Goal: Task Accomplishment & Management: Use online tool/utility

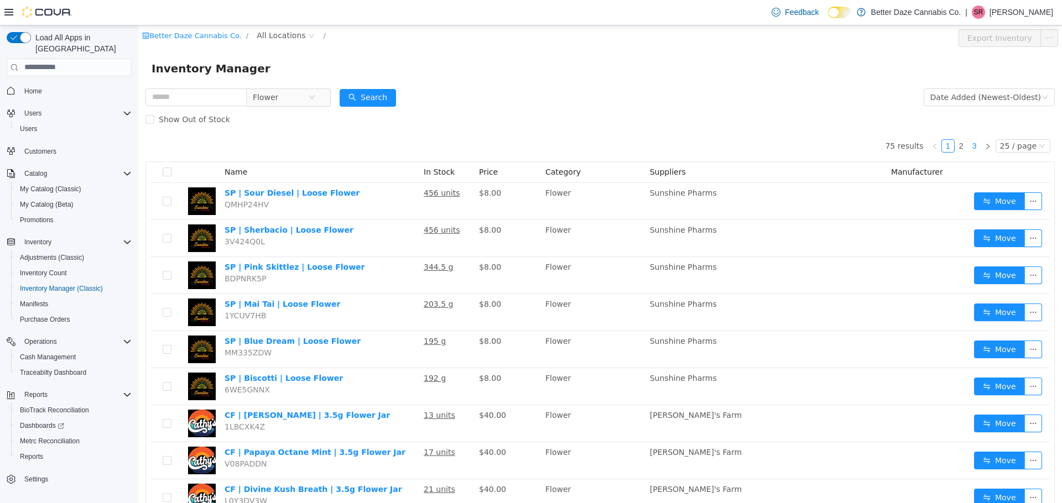
click at [969, 147] on link "3" at bounding box center [975, 145] width 12 height 12
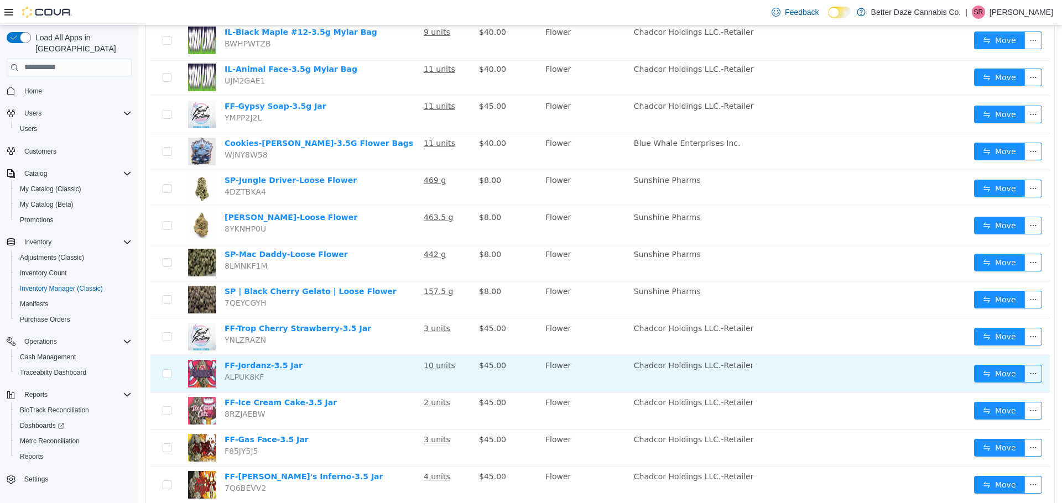
scroll to position [277, 0]
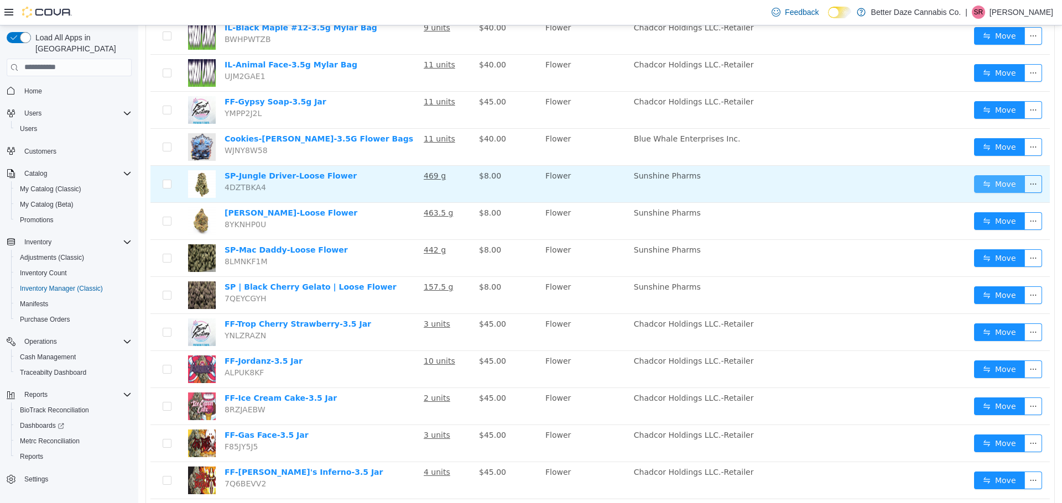
click at [980, 187] on button "Move" at bounding box center [999, 184] width 51 height 18
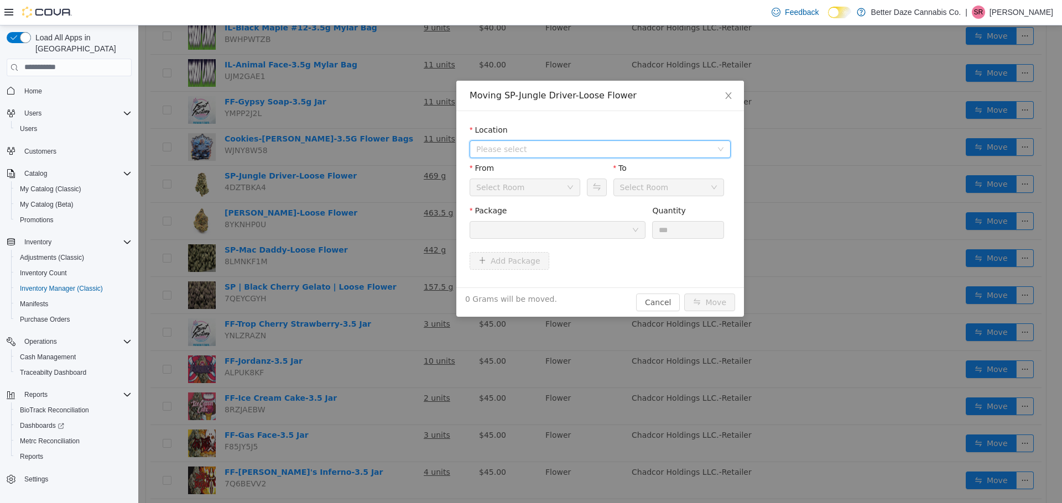
click at [528, 148] on span "Please select" at bounding box center [594, 148] width 236 height 11
click at [532, 195] on span "[PERSON_NAME]" at bounding box center [611, 188] width 233 height 15
click at [544, 224] on div at bounding box center [553, 229] width 155 height 17
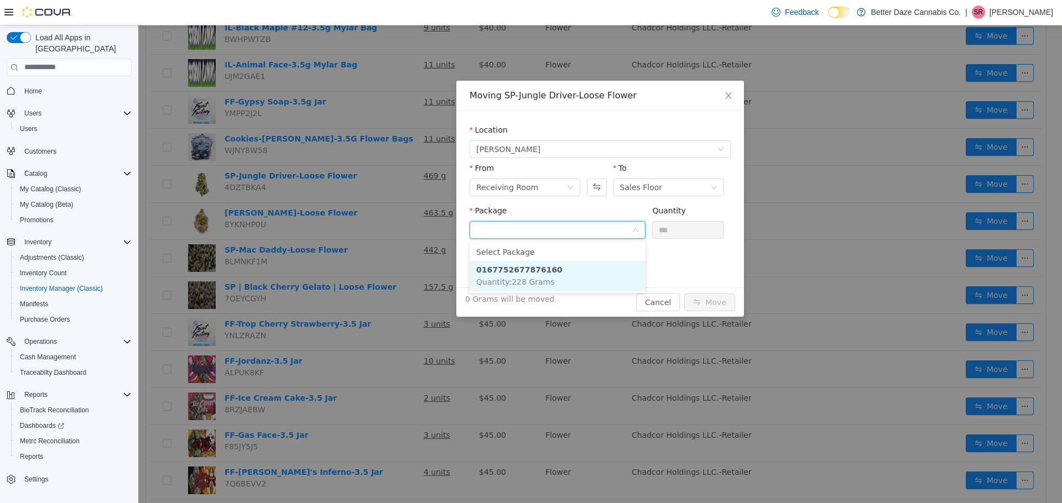
click at [575, 273] on li "0167752677876160 Quantity : 228 Grams" at bounding box center [558, 276] width 176 height 30
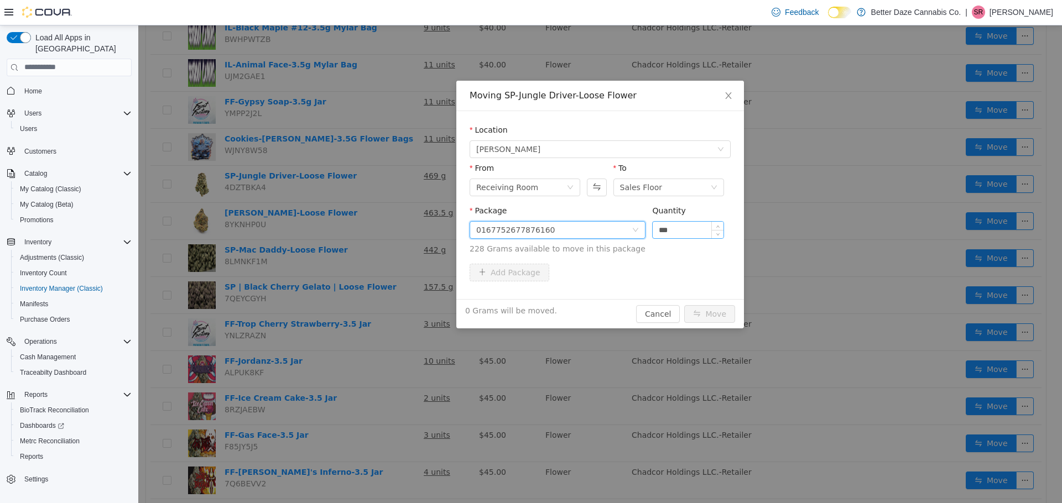
click at [690, 232] on input "***" at bounding box center [688, 229] width 71 height 17
type input "*"
type input "*****"
click at [704, 308] on button "Move" at bounding box center [709, 314] width 51 height 18
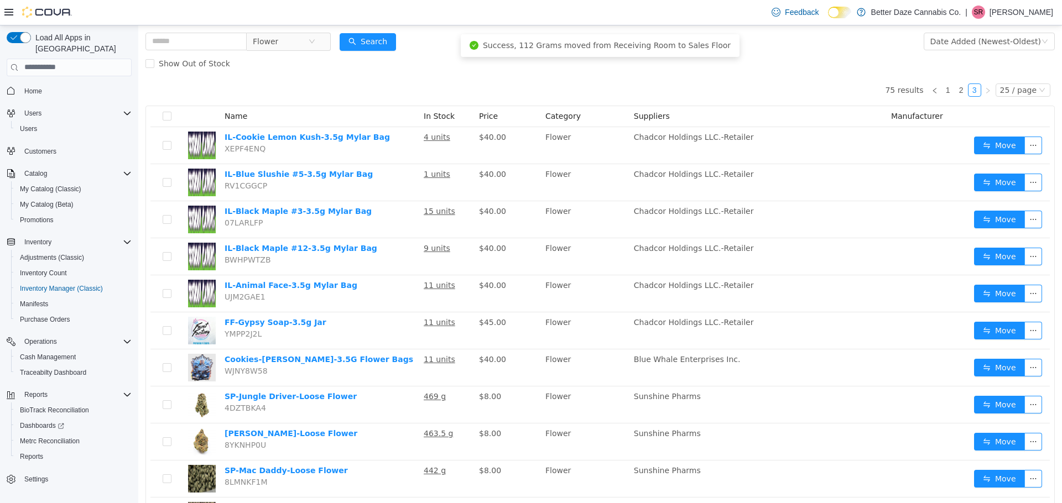
scroll to position [55, 0]
click at [942, 88] on link "1" at bounding box center [948, 90] width 12 height 12
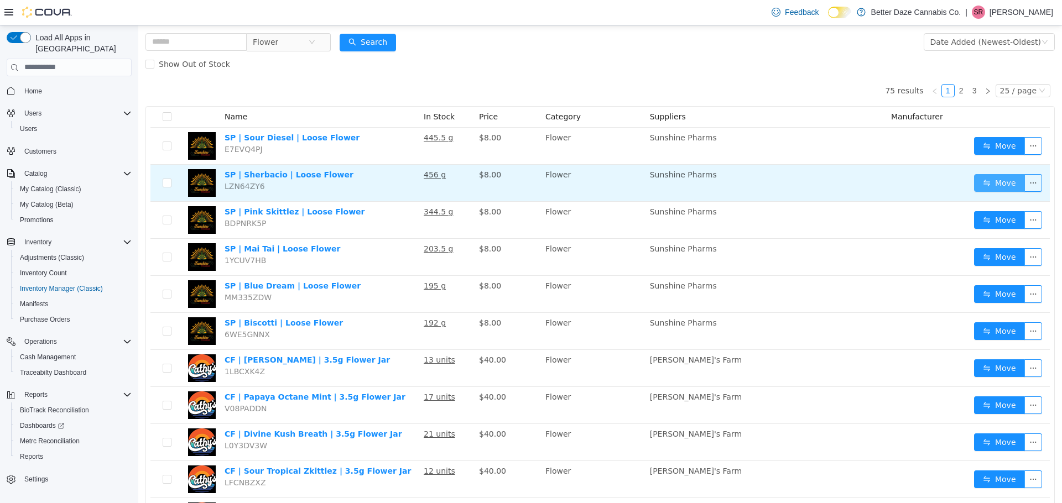
click at [986, 185] on button "Move" at bounding box center [999, 183] width 51 height 18
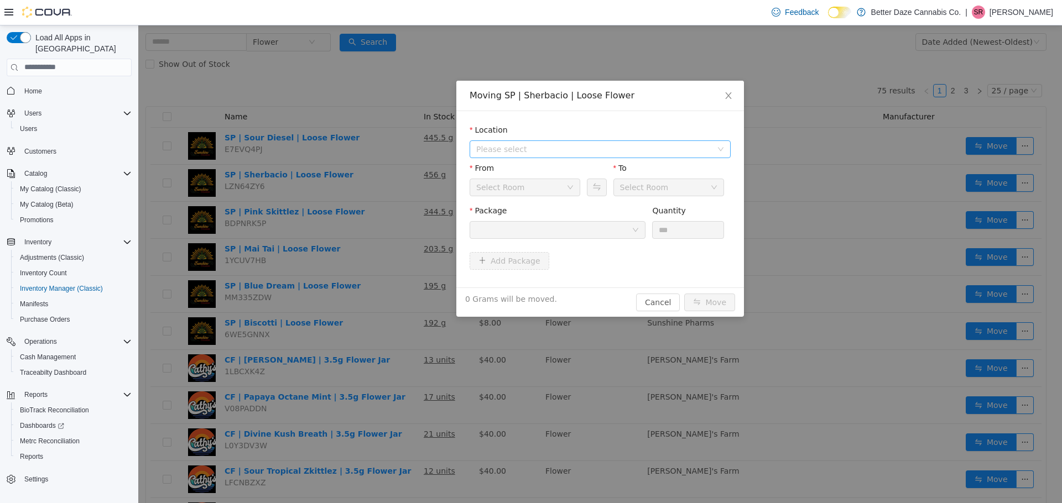
click at [565, 154] on span "Please select" at bounding box center [596, 148] width 241 height 17
click at [525, 196] on span "[PERSON_NAME]" at bounding box center [611, 188] width 233 height 15
click at [547, 223] on div at bounding box center [553, 229] width 155 height 17
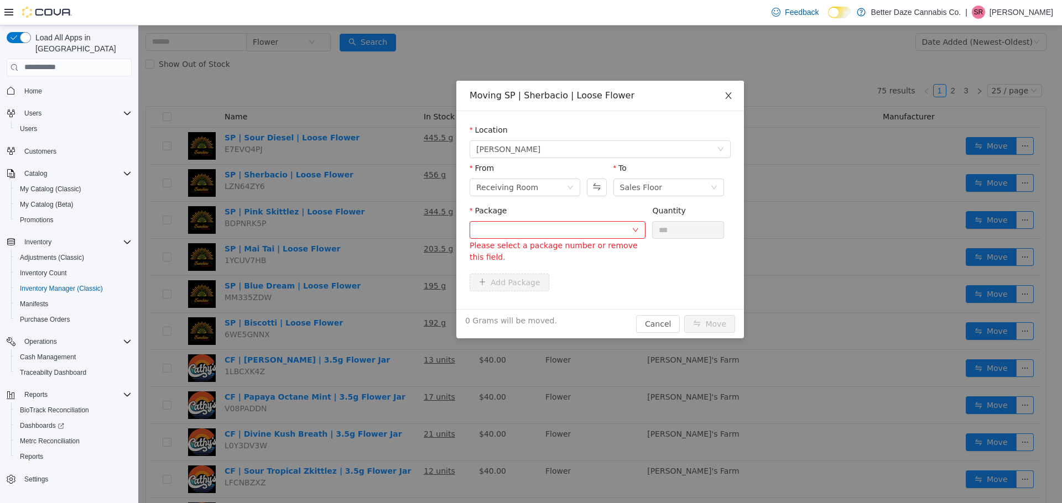
click at [727, 98] on icon "icon: close" at bounding box center [728, 95] width 6 height 7
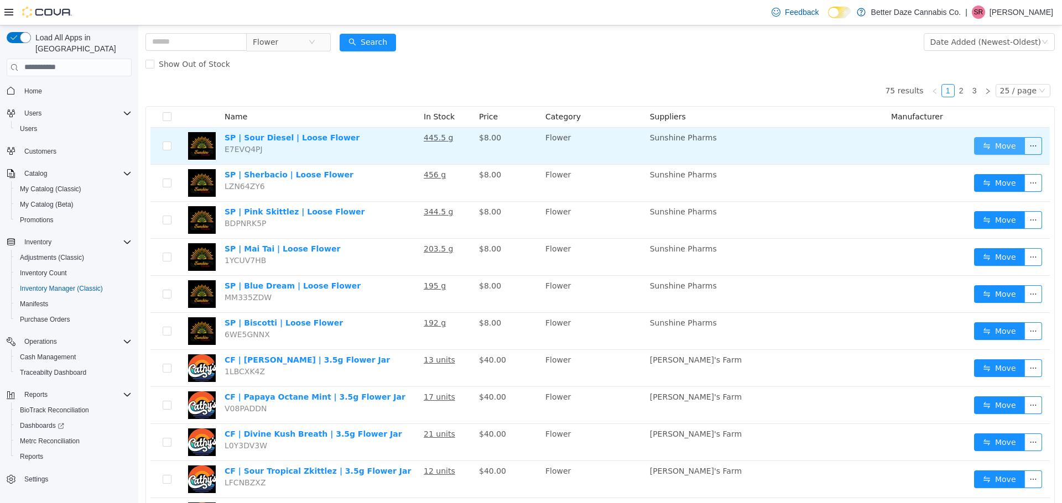
click at [991, 145] on button "Move" at bounding box center [999, 146] width 51 height 18
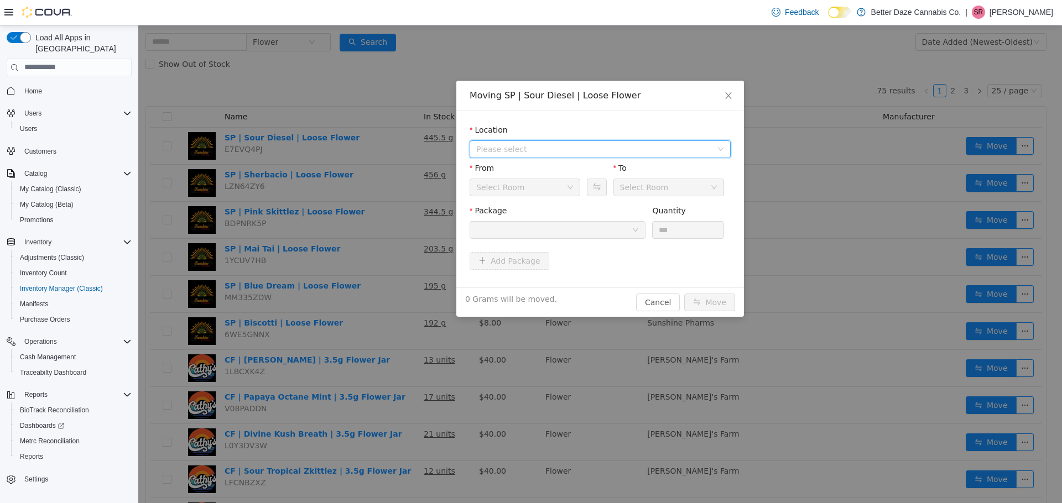
click at [582, 150] on span "Please select" at bounding box center [594, 148] width 236 height 11
click at [537, 191] on span "[PERSON_NAME]" at bounding box center [611, 188] width 233 height 15
click at [563, 234] on div at bounding box center [553, 229] width 155 height 17
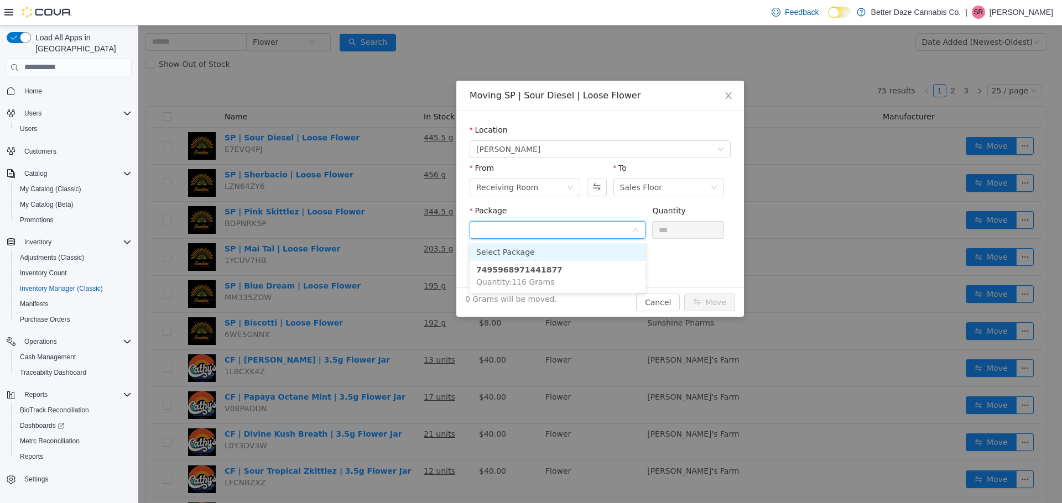
click at [562, 234] on input "Package" at bounding box center [553, 230] width 155 height 17
click at [728, 93] on icon "icon: close" at bounding box center [728, 95] width 9 height 9
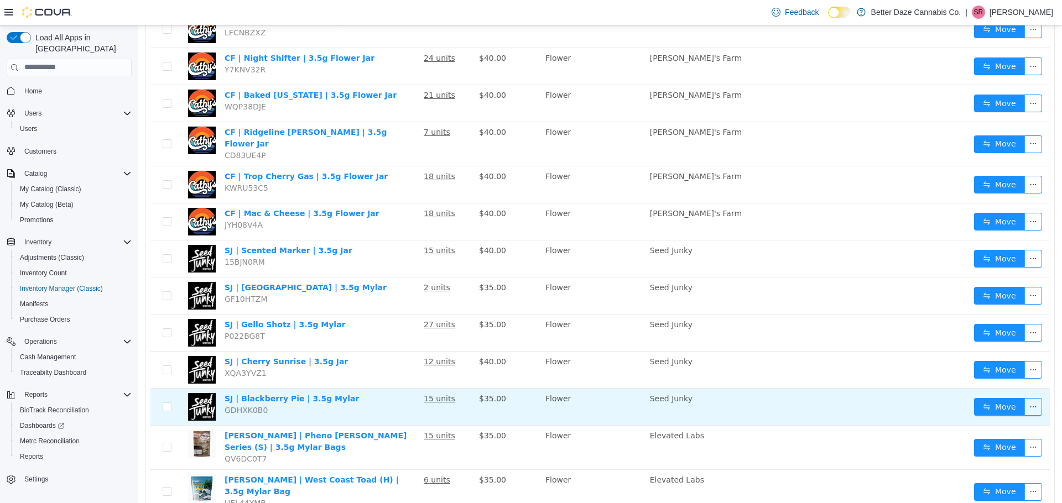
scroll to position [637, 0]
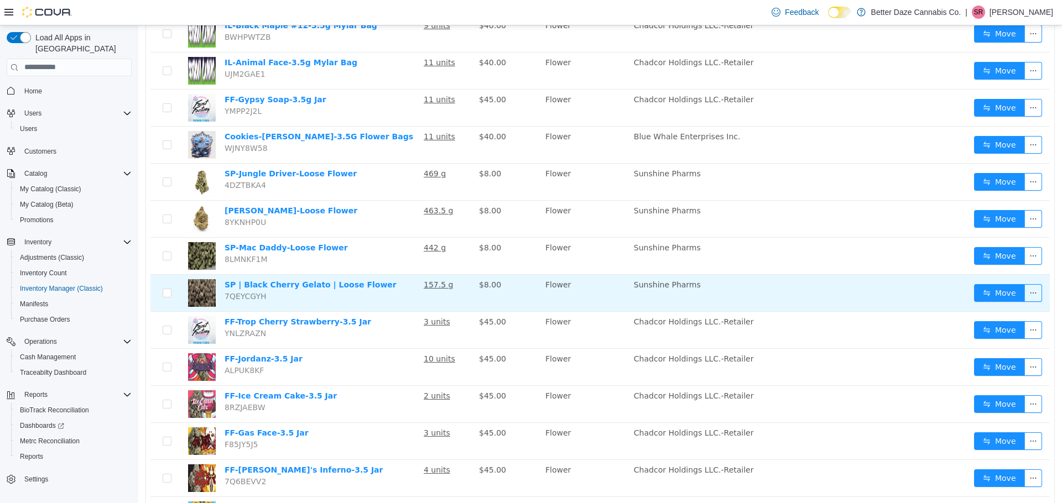
scroll to position [250, 0]
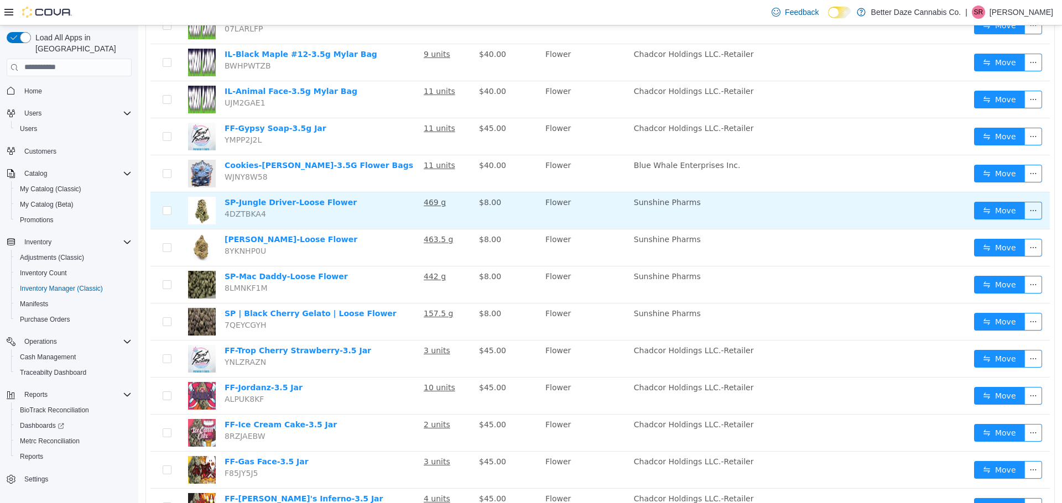
click at [970, 211] on td "Move" at bounding box center [1010, 210] width 80 height 37
click at [976, 211] on button "Move" at bounding box center [999, 210] width 51 height 18
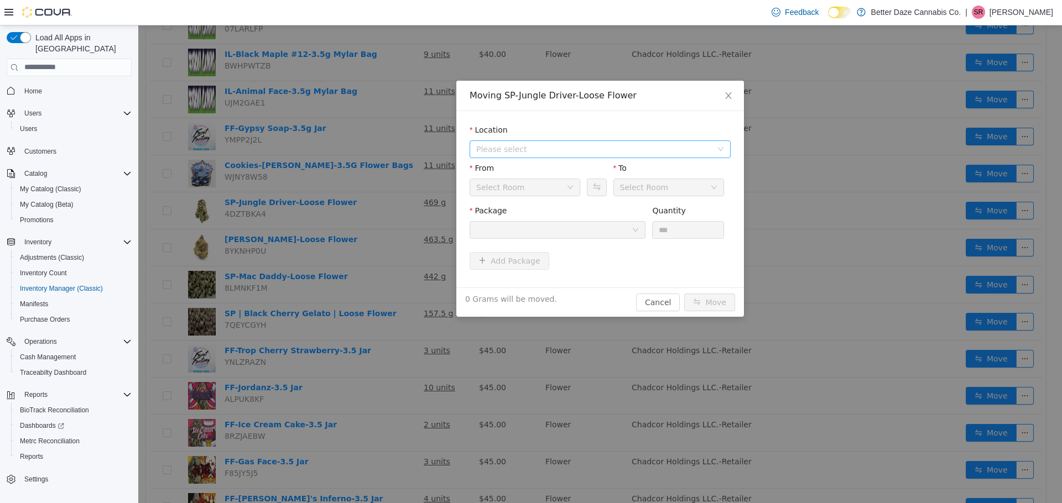
click at [501, 144] on span "Please select" at bounding box center [594, 148] width 236 height 11
drag, startPoint x: 511, startPoint y: 189, endPoint x: 523, endPoint y: 195, distance: 14.3
click at [517, 195] on span "[PERSON_NAME]" at bounding box center [611, 188] width 233 height 15
click at [579, 231] on div at bounding box center [553, 229] width 155 height 17
click at [733, 97] on span "Close" at bounding box center [728, 95] width 31 height 31
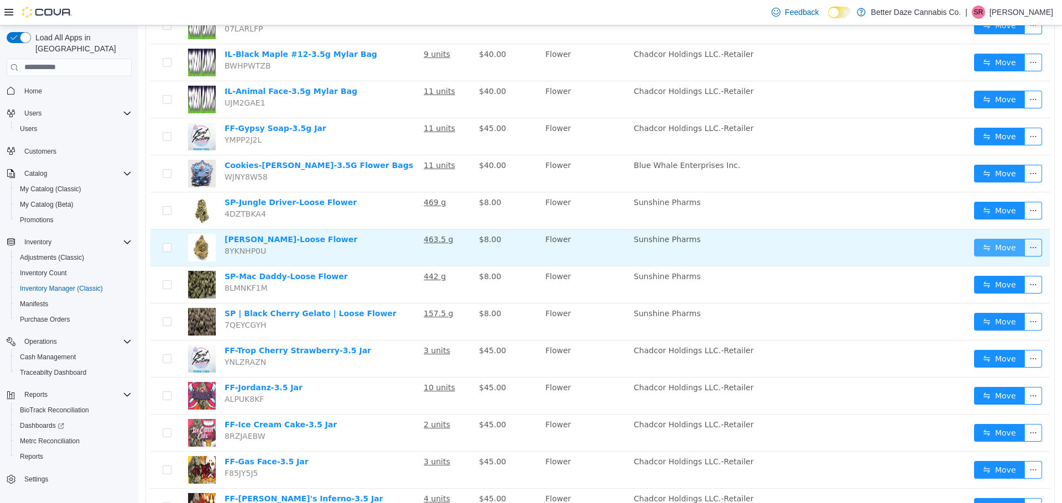
click at [977, 247] on button "Move" at bounding box center [999, 247] width 51 height 18
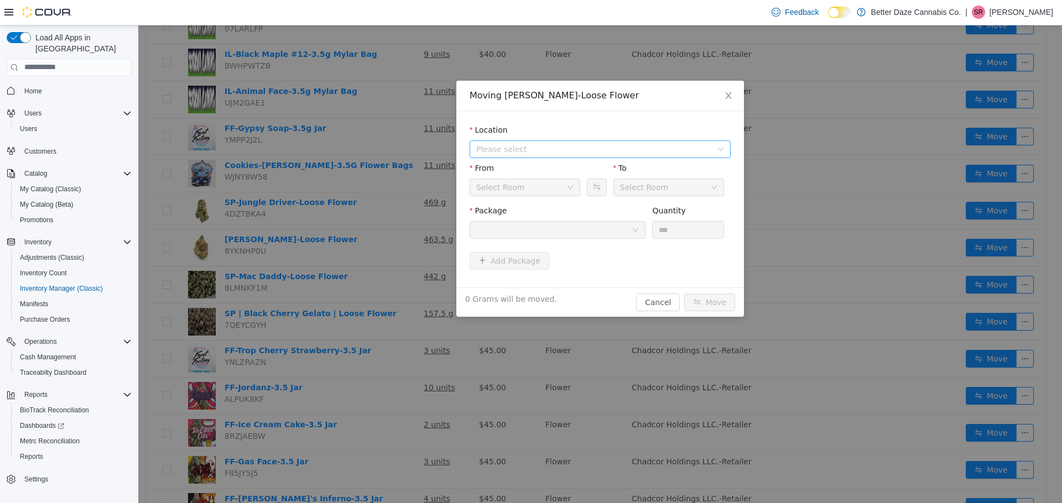
click at [646, 155] on span "Please select" at bounding box center [596, 148] width 241 height 17
click at [596, 192] on span "[PERSON_NAME]" at bounding box center [611, 188] width 233 height 15
click at [602, 228] on div at bounding box center [553, 229] width 155 height 17
click at [730, 97] on icon "icon: close" at bounding box center [728, 95] width 6 height 7
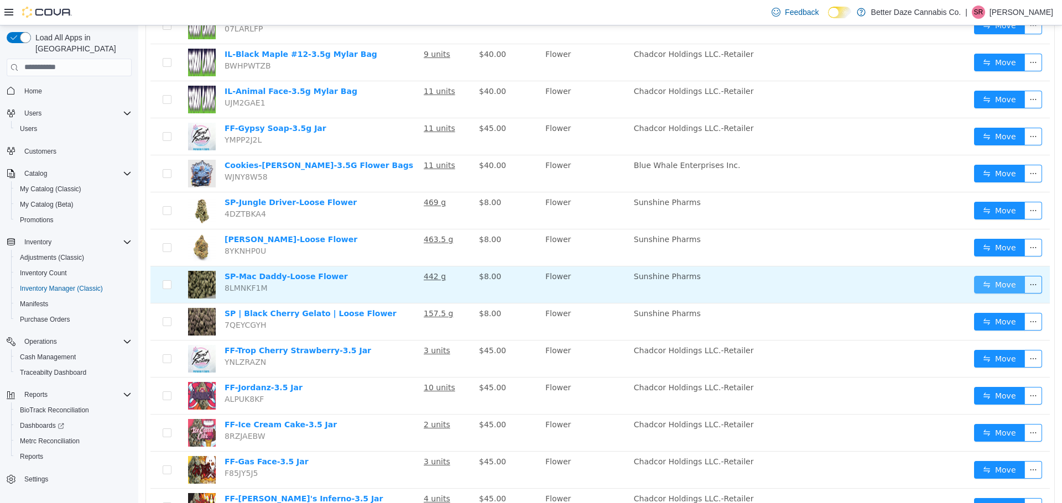
click at [980, 285] on button "Move" at bounding box center [999, 284] width 51 height 18
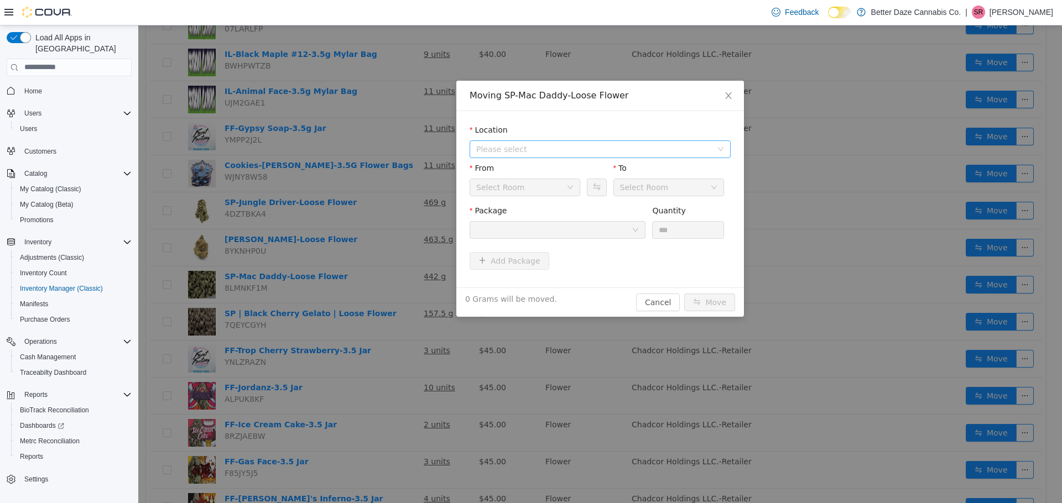
click at [555, 140] on span "Please select" at bounding box center [596, 148] width 241 height 17
click at [549, 189] on span "[PERSON_NAME]" at bounding box center [611, 188] width 233 height 15
click at [618, 223] on div at bounding box center [553, 229] width 155 height 17
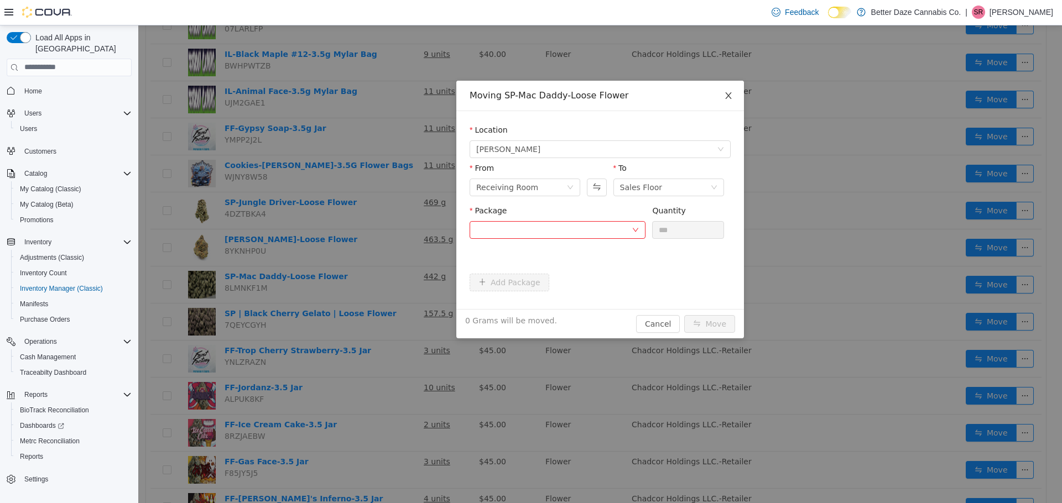
click at [727, 103] on span "Close" at bounding box center [728, 95] width 31 height 31
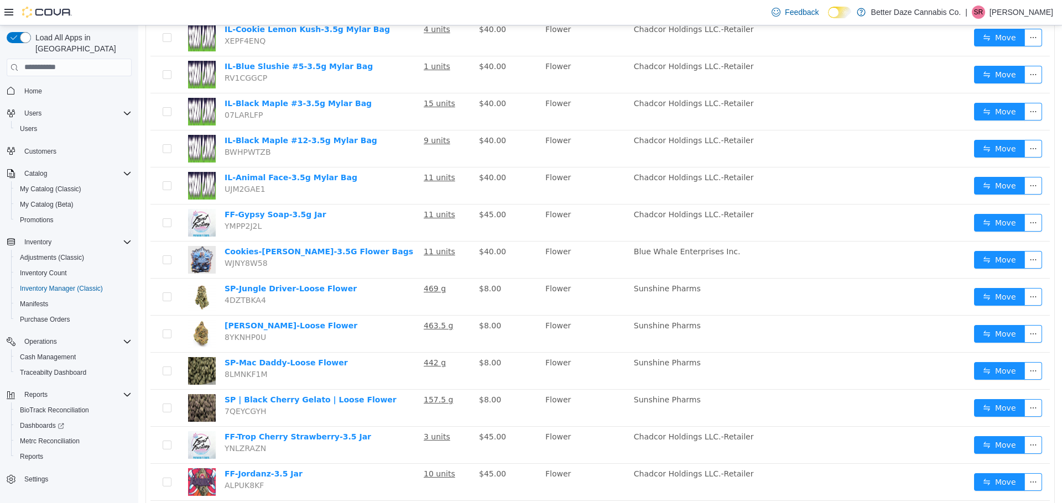
scroll to position [0, 0]
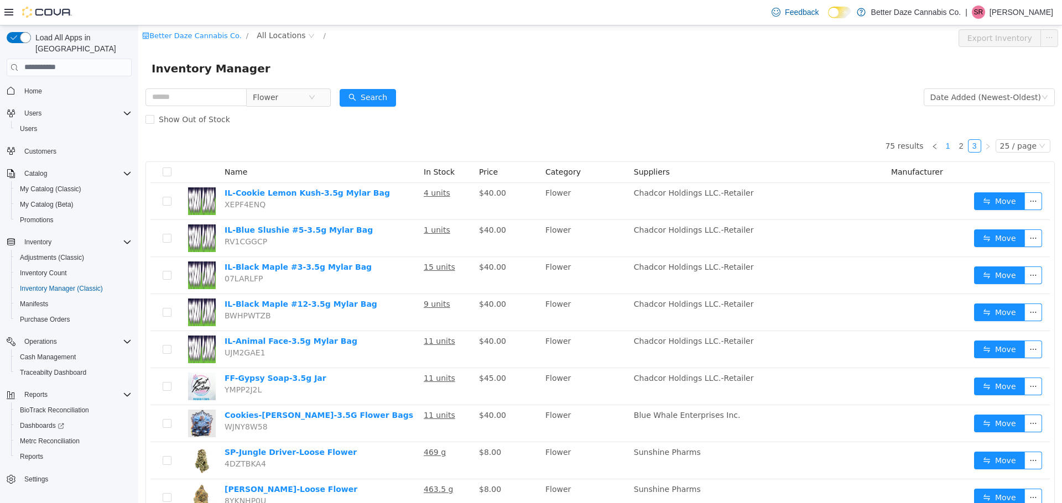
click at [942, 144] on link "1" at bounding box center [948, 145] width 12 height 12
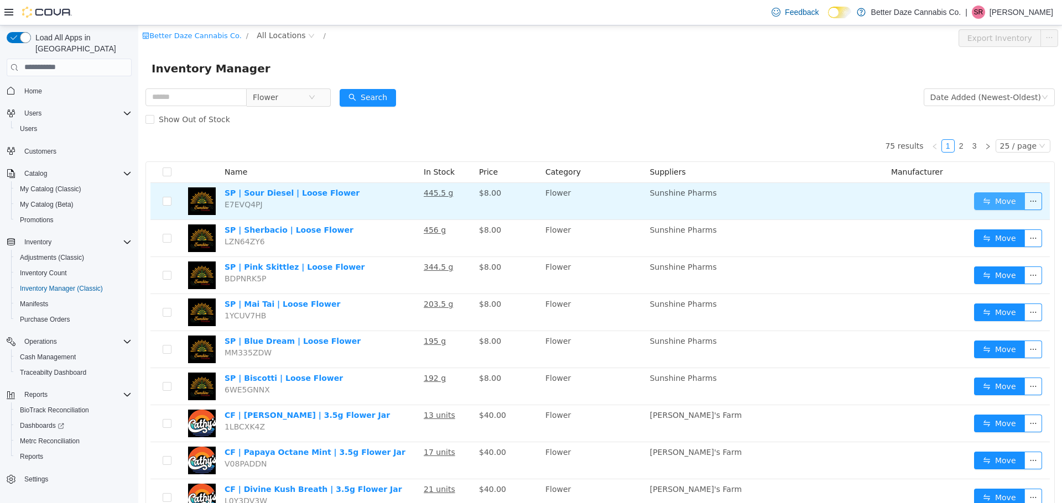
click at [993, 202] on button "Move" at bounding box center [999, 201] width 51 height 18
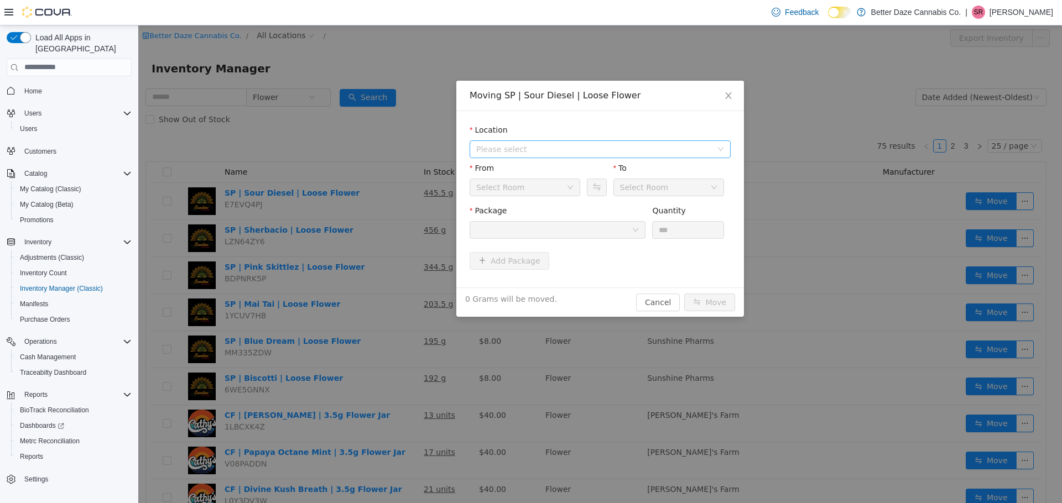
click at [545, 147] on span "Please select" at bounding box center [594, 148] width 236 height 11
click at [533, 186] on span "[PERSON_NAME]" at bounding box center [611, 188] width 233 height 15
click at [553, 231] on div at bounding box center [553, 229] width 155 height 17
click at [734, 95] on span "Close" at bounding box center [728, 95] width 31 height 31
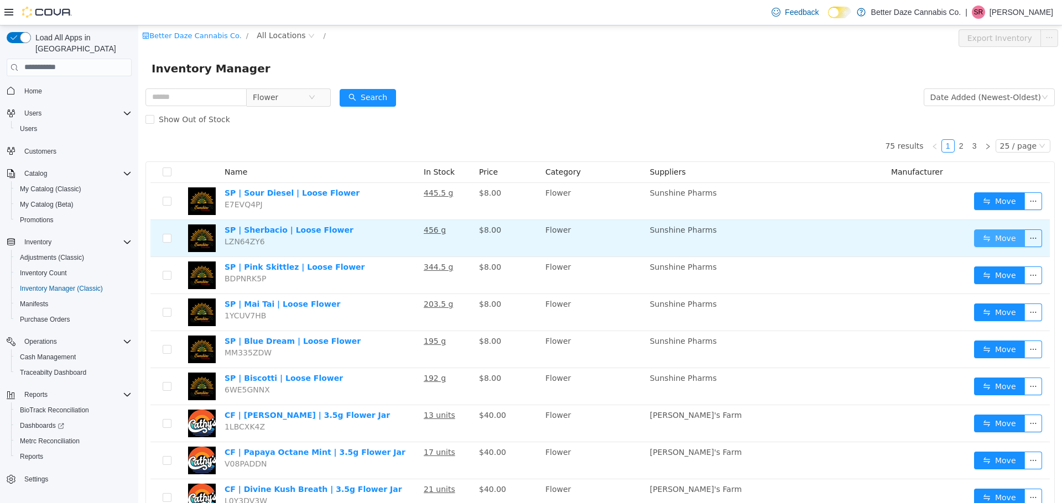
click at [979, 244] on button "Move" at bounding box center [999, 238] width 51 height 18
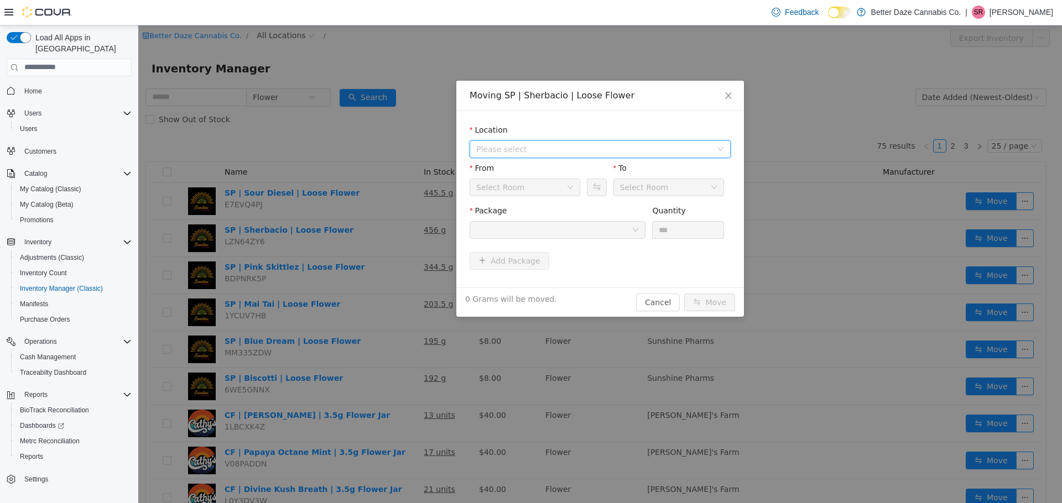
click at [553, 151] on span "Please select" at bounding box center [594, 148] width 236 height 11
click at [547, 192] on span "[PERSON_NAME]" at bounding box center [611, 188] width 233 height 15
click at [545, 228] on div at bounding box center [553, 229] width 155 height 17
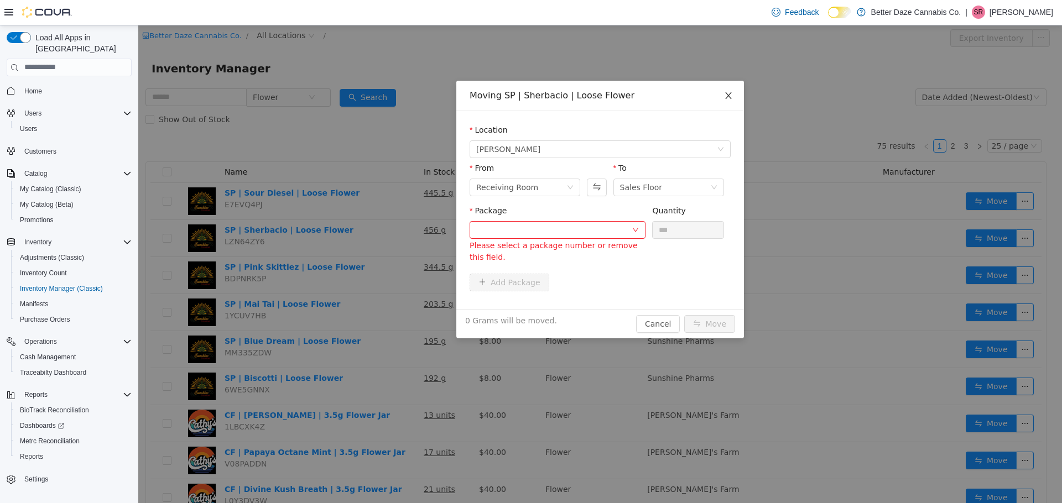
click at [731, 94] on icon "icon: close" at bounding box center [728, 95] width 9 height 9
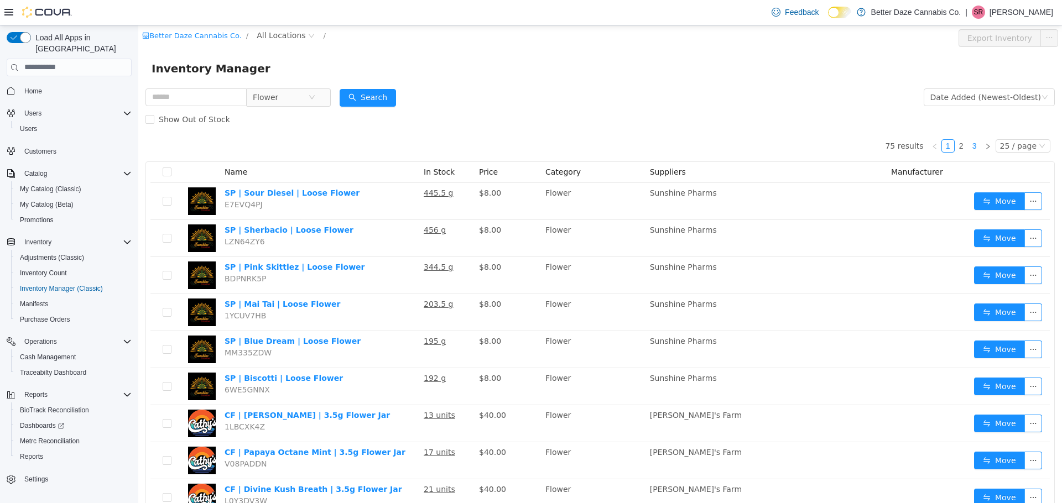
click at [972, 149] on link "3" at bounding box center [975, 145] width 12 height 12
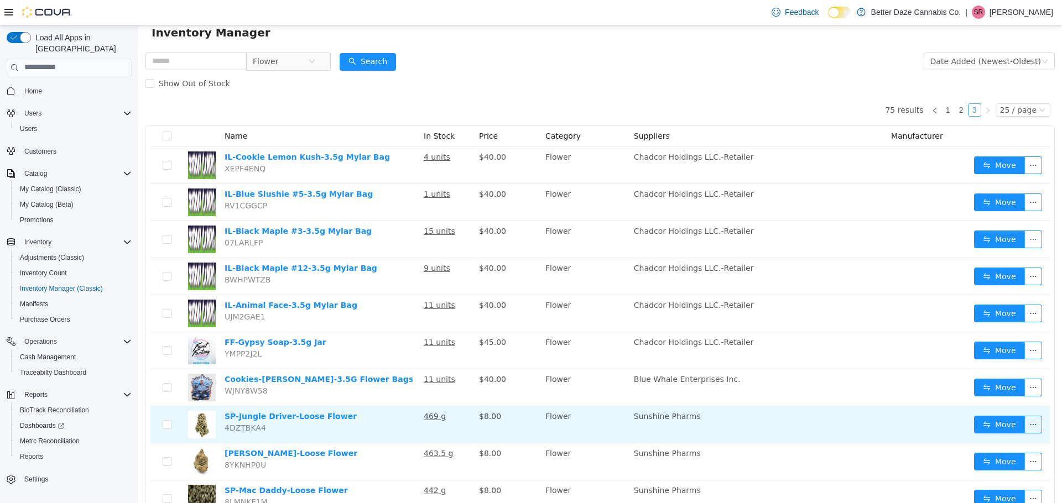
scroll to position [55, 0]
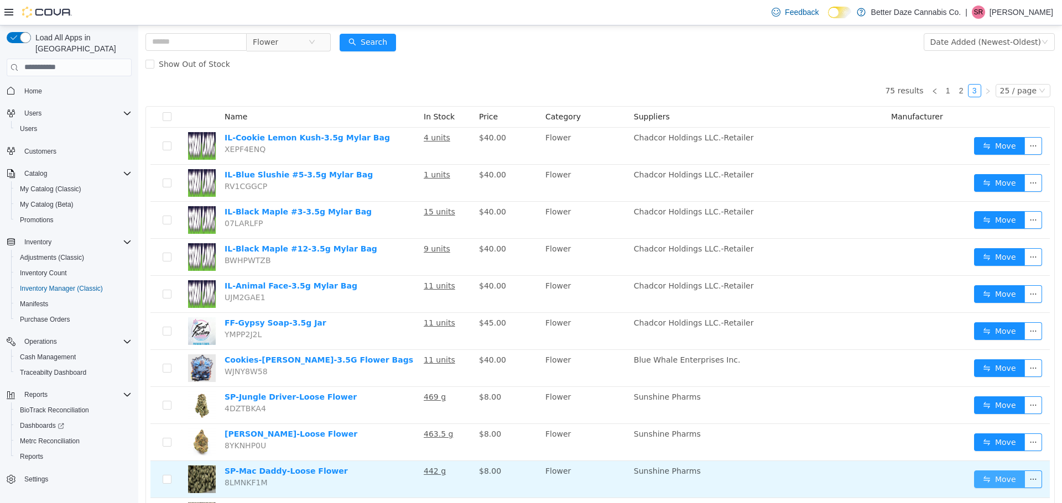
click at [974, 478] on button "Move" at bounding box center [999, 479] width 51 height 18
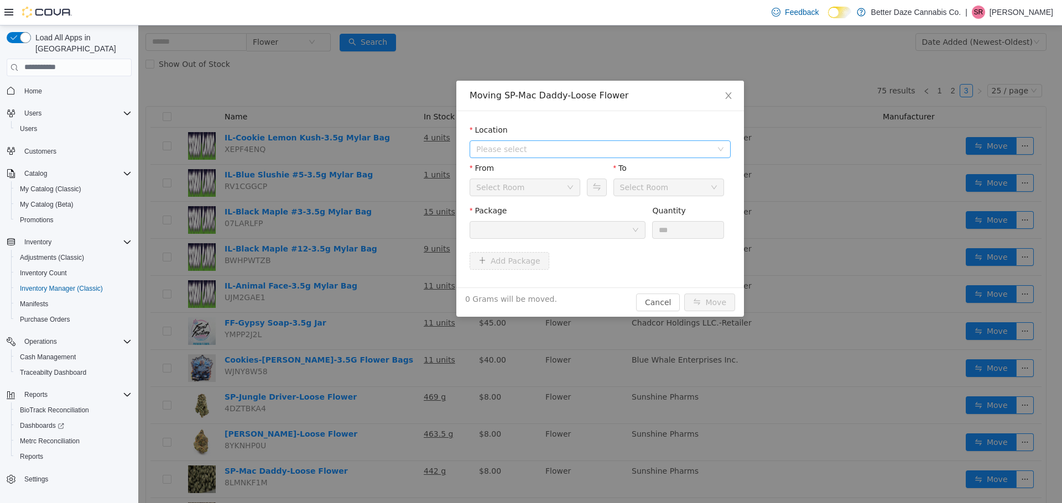
click at [562, 149] on span "Please select" at bounding box center [594, 148] width 236 height 11
click at [546, 190] on span "[PERSON_NAME]" at bounding box center [611, 188] width 233 height 15
click at [576, 226] on div at bounding box center [553, 229] width 155 height 17
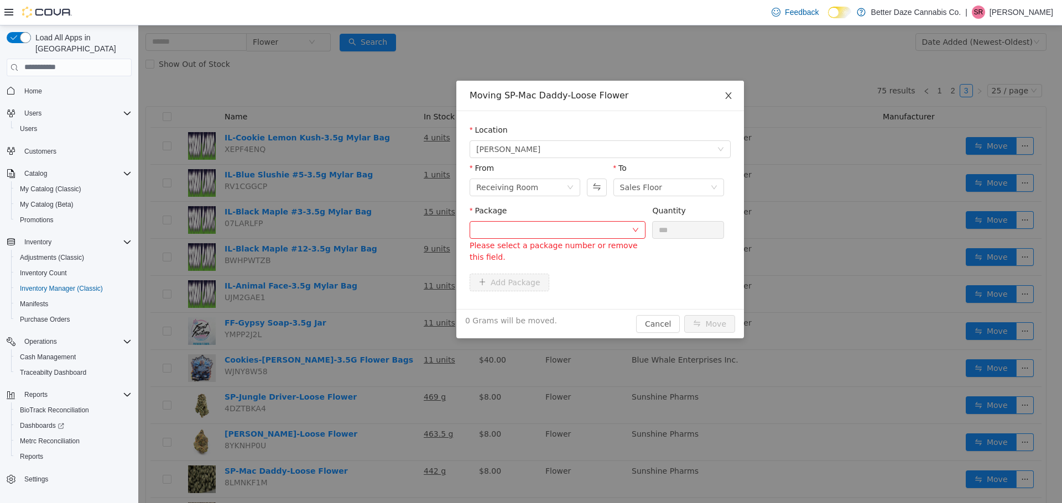
click at [727, 95] on icon "icon: close" at bounding box center [728, 95] width 6 height 7
